Goal: Communication & Community: Participate in discussion

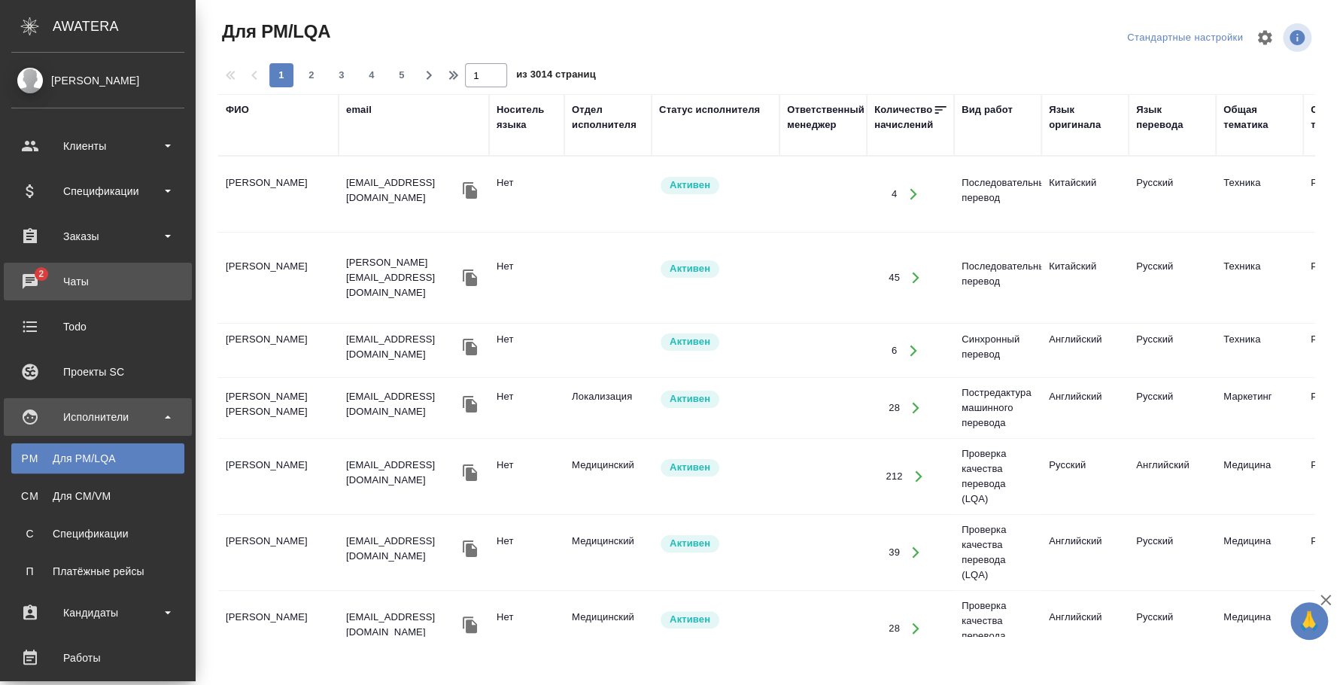
click at [35, 287] on div "Чаты" at bounding box center [97, 281] width 173 height 23
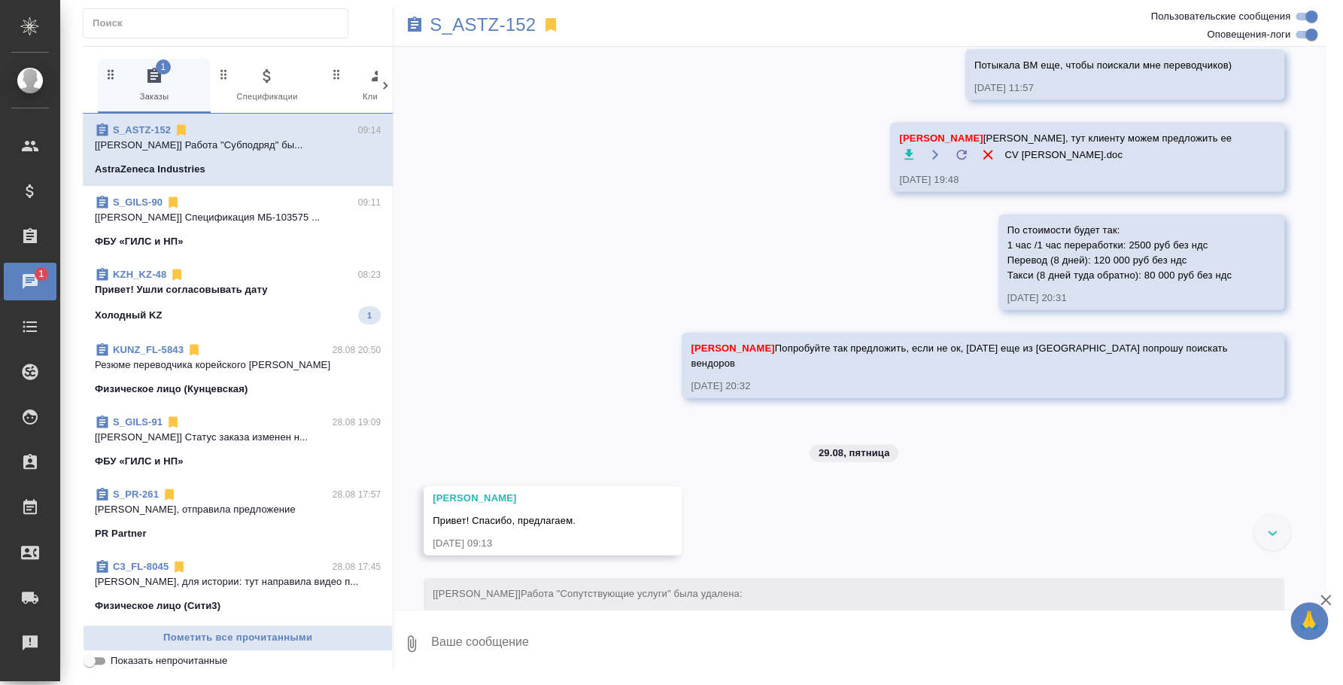
scroll to position [2192, 0]
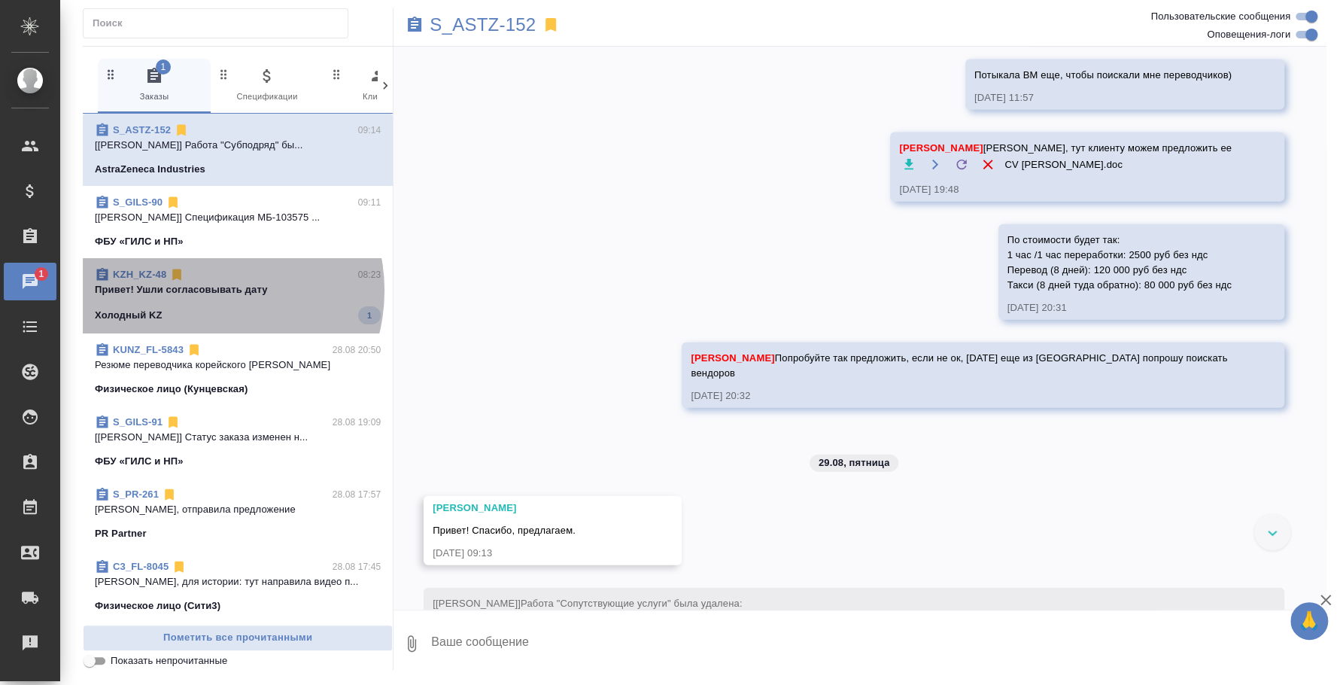
click at [205, 290] on p "Привет! Ушли согласовывать дату" at bounding box center [238, 289] width 286 height 15
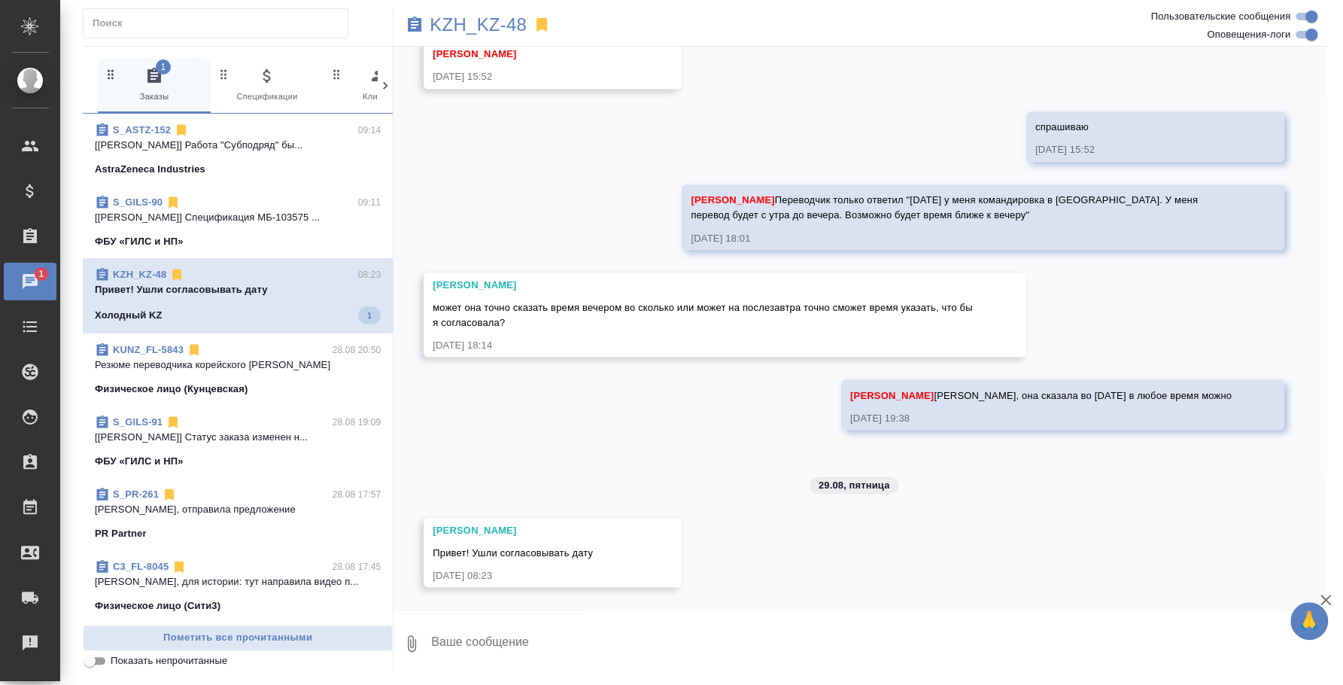
scroll to position [1674, 0]
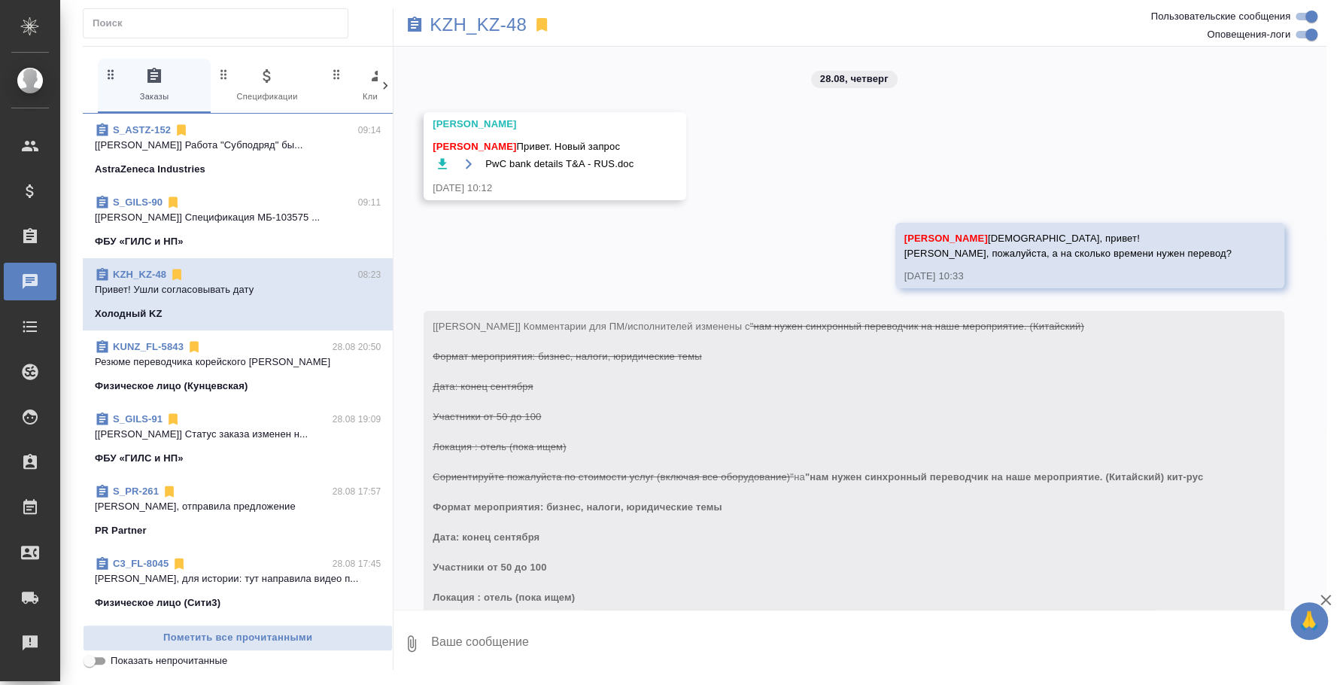
scroll to position [1674, 0]
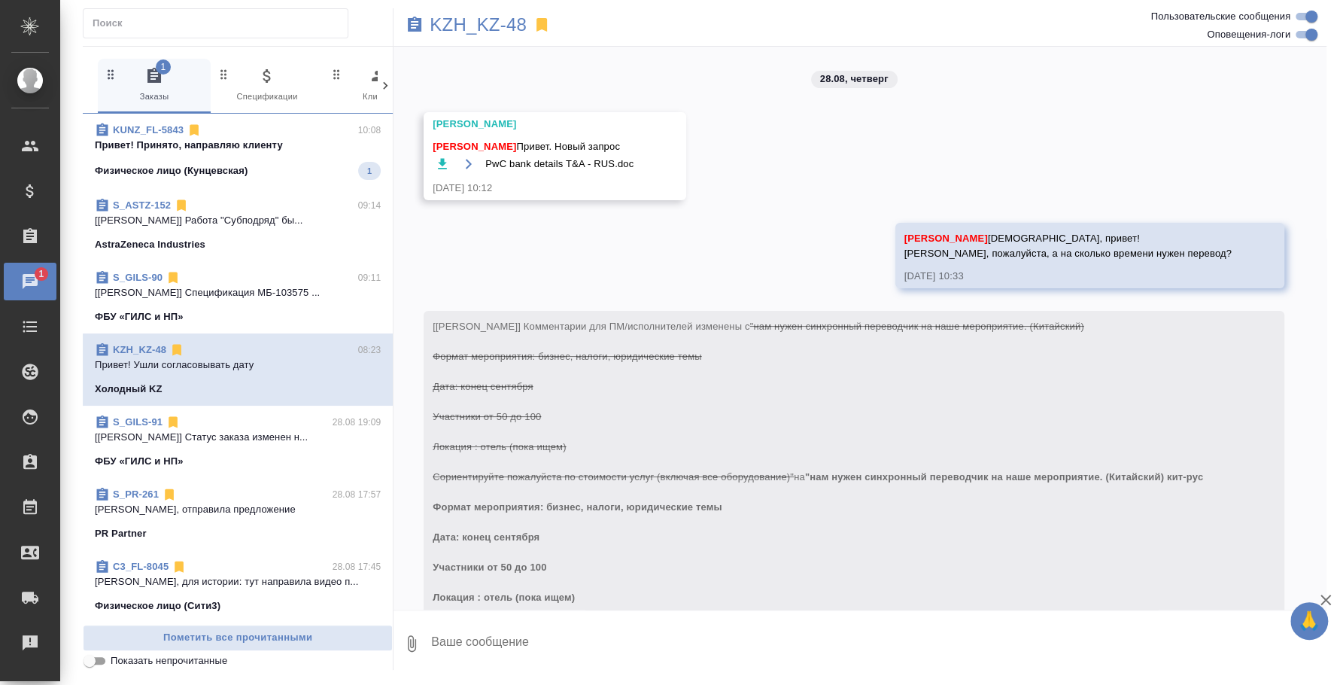
scroll to position [1674, 0]
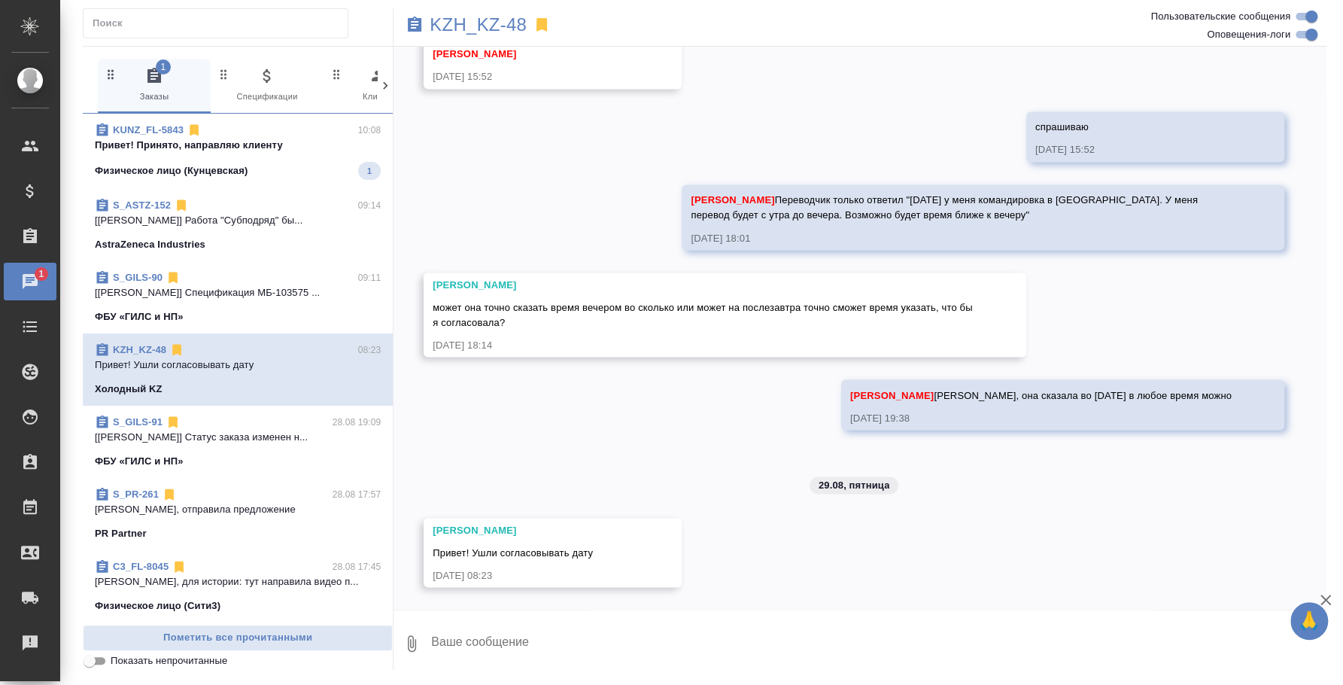
click at [269, 158] on span "KUNZ_FL-5843 10:08 Привет! Принято, направляю клиенту Физическое лицо (Кунцевск…" at bounding box center [238, 151] width 286 height 57
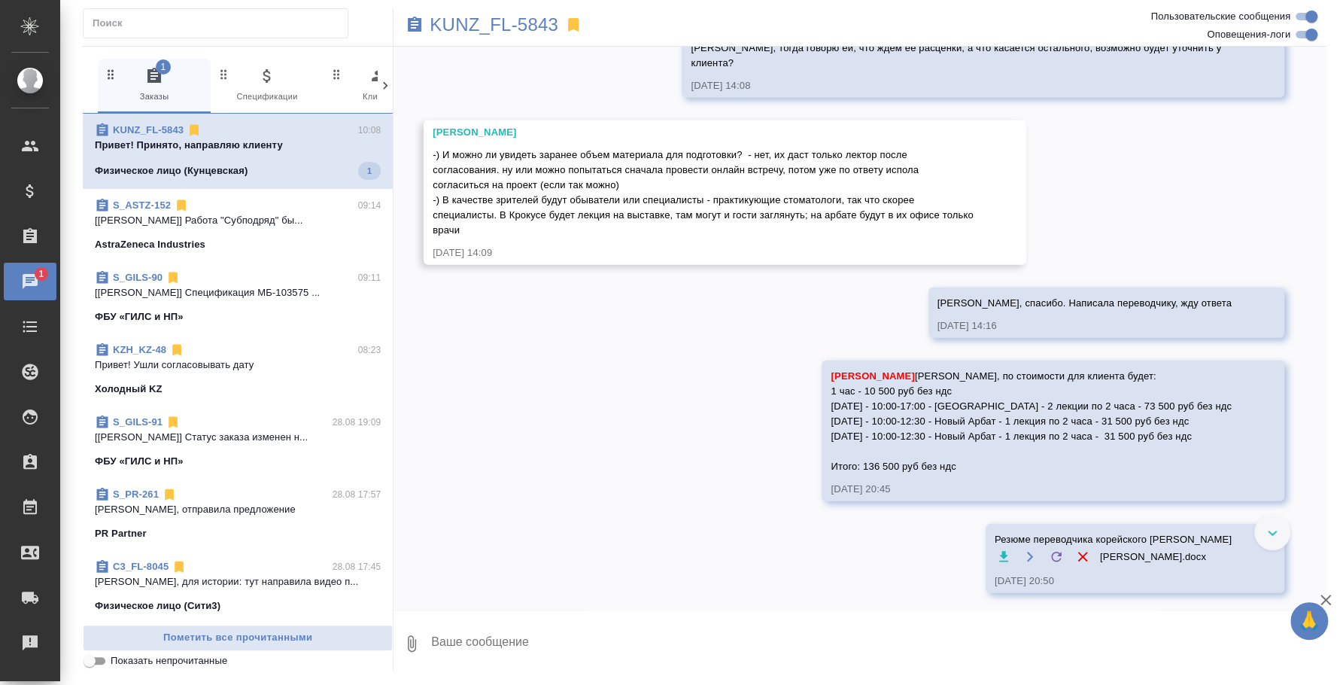
scroll to position [2336, 0]
